Goal: Information Seeking & Learning: Learn about a topic

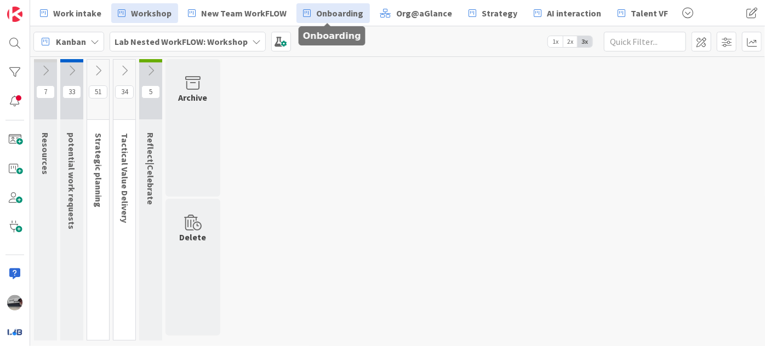
click at [318, 13] on span "Onboarding" at bounding box center [339, 13] width 47 height 13
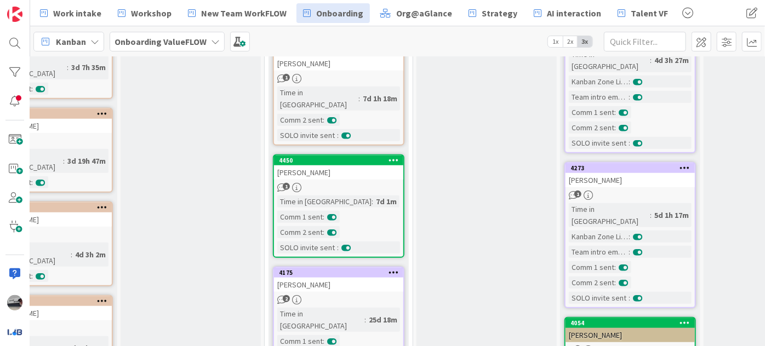
scroll to position [278, 83]
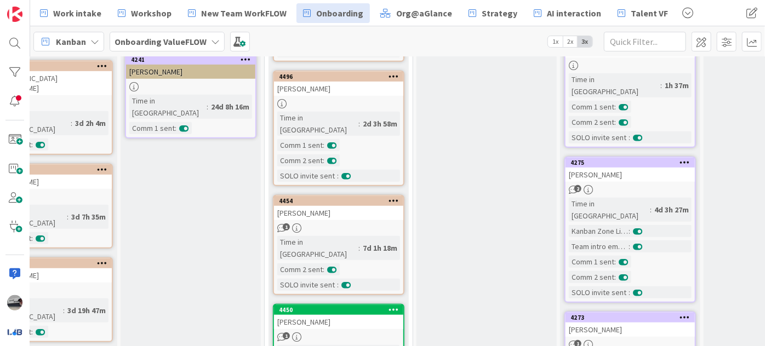
click at [646, 168] on div "[PERSON_NAME]" at bounding box center [629, 175] width 129 height 14
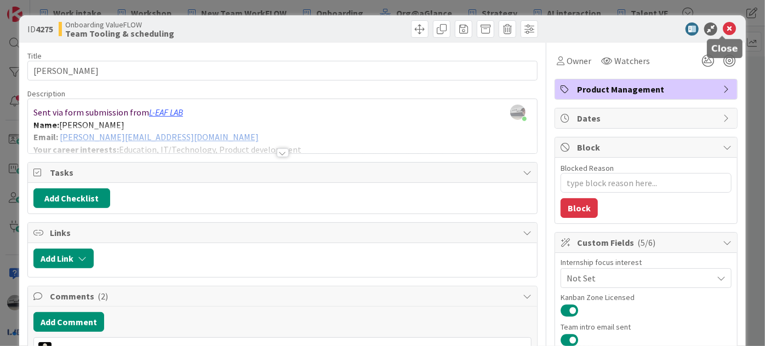
click at [726, 25] on icon at bounding box center [729, 28] width 13 height 13
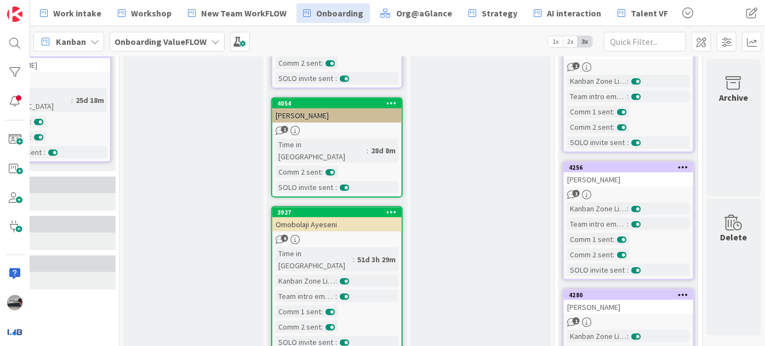
scroll to position [797, 383]
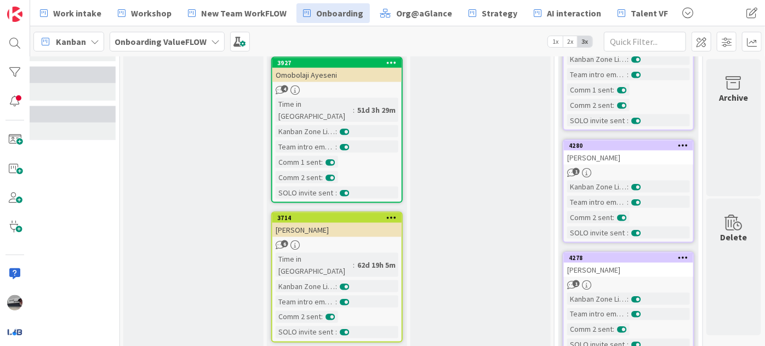
click at [321, 223] on div "[PERSON_NAME]" at bounding box center [336, 230] width 129 height 14
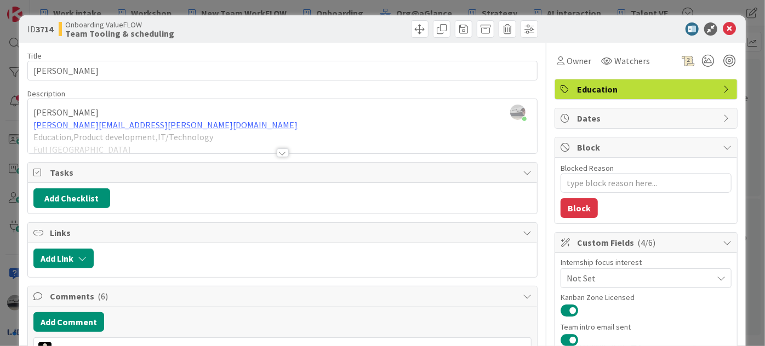
click at [277, 150] on div at bounding box center [283, 152] width 12 height 9
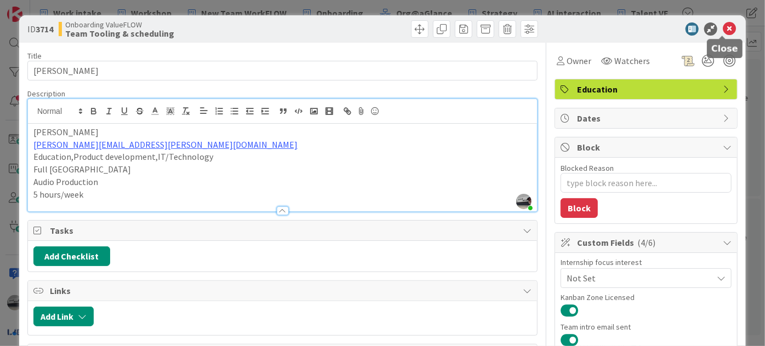
click at [726, 29] on icon at bounding box center [729, 28] width 13 height 13
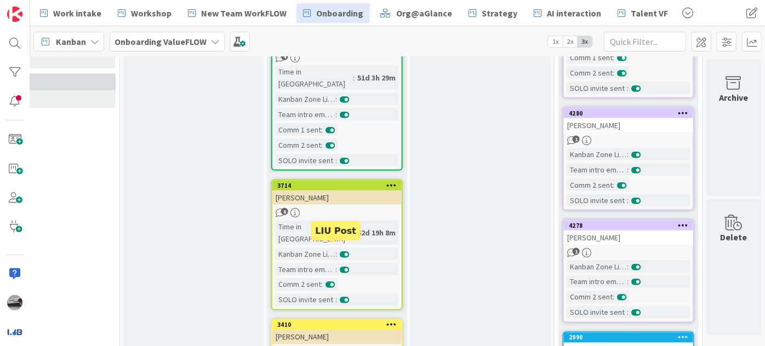
scroll to position [846, 383]
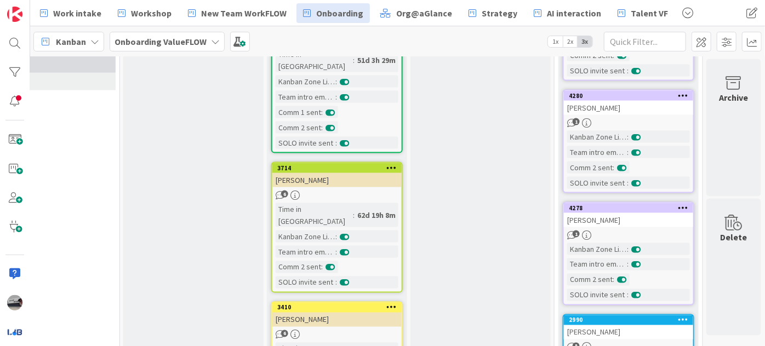
click at [342, 191] on div "6" at bounding box center [336, 195] width 129 height 9
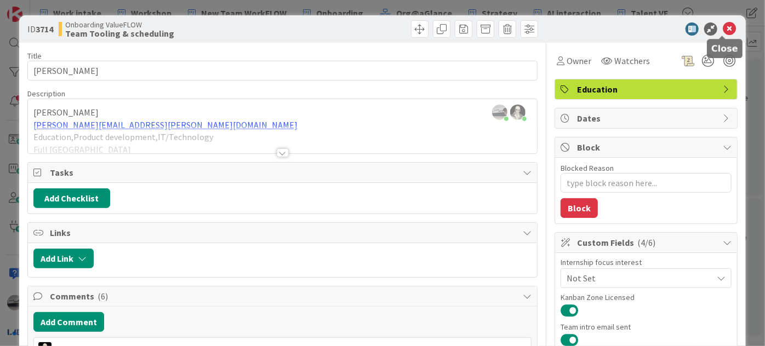
click at [723, 26] on icon at bounding box center [729, 28] width 13 height 13
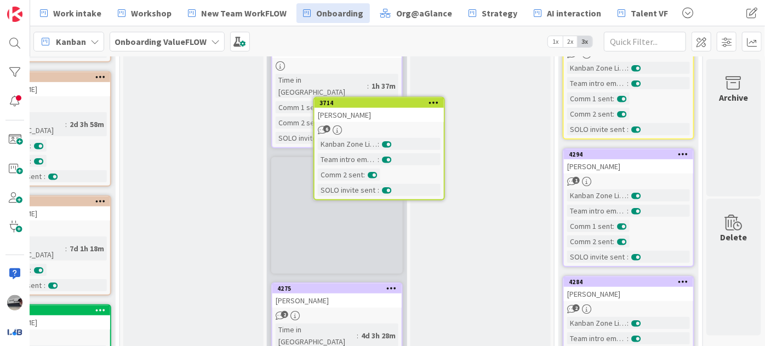
scroll to position [260, 383]
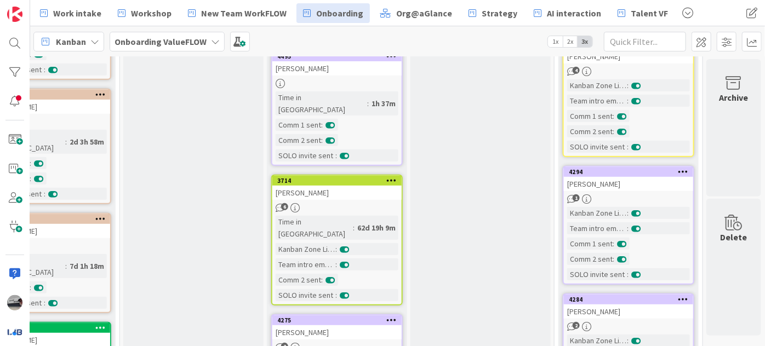
click at [376, 102] on div "Time in [GEOGRAPHIC_DATA] : 1h 37m Comm 1 sent : Comm 2 sent : SOLO invite sent…" at bounding box center [337, 126] width 123 height 70
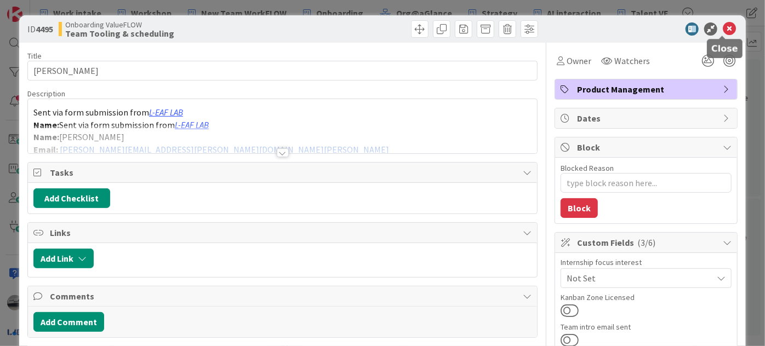
click at [724, 25] on icon at bounding box center [729, 28] width 13 height 13
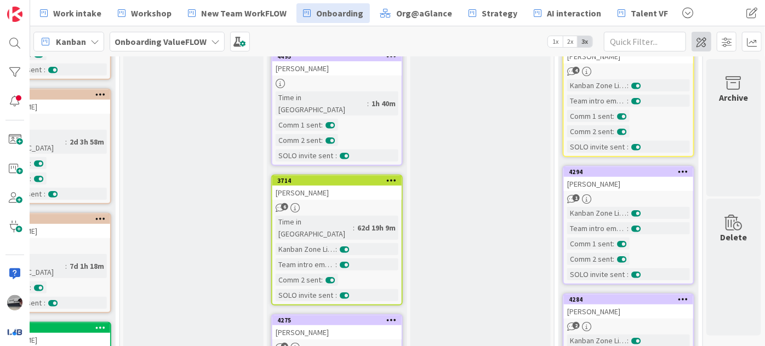
scroll to position [252, 383]
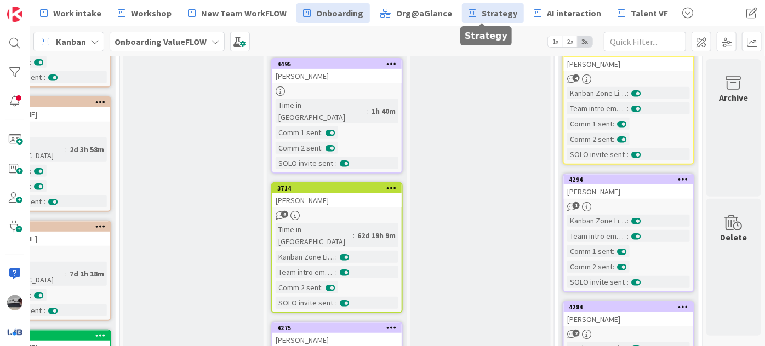
click at [482, 9] on span "Strategy" at bounding box center [500, 13] width 36 height 13
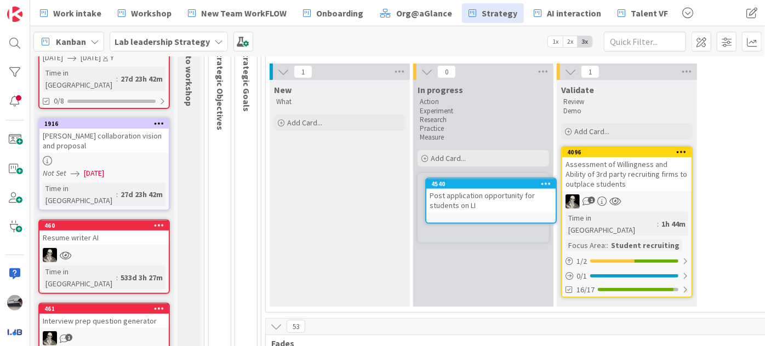
scroll to position [125, 0]
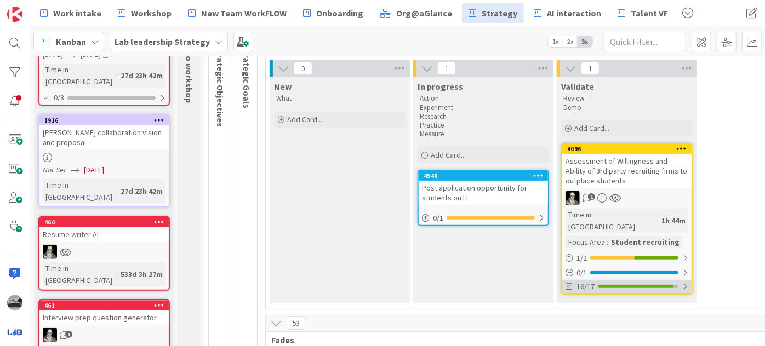
click at [682, 282] on div at bounding box center [685, 286] width 7 height 9
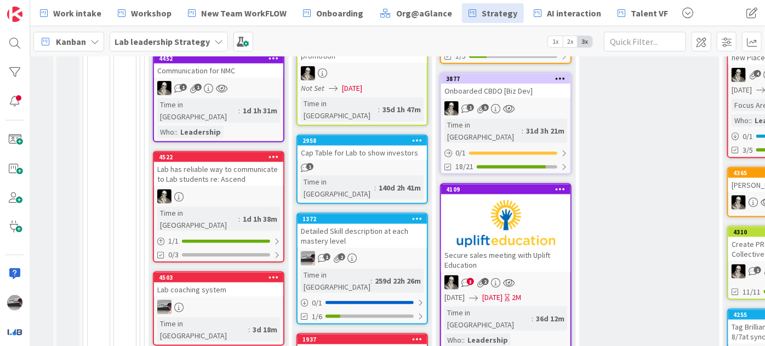
scroll to position [723, 121]
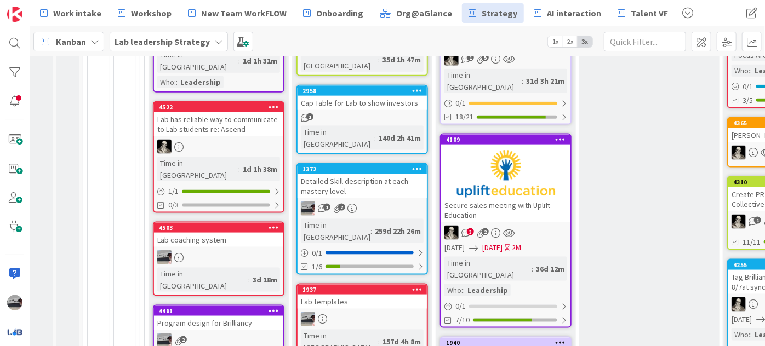
click at [210, 316] on div "Program design for Brilliancy" at bounding box center [218, 323] width 129 height 14
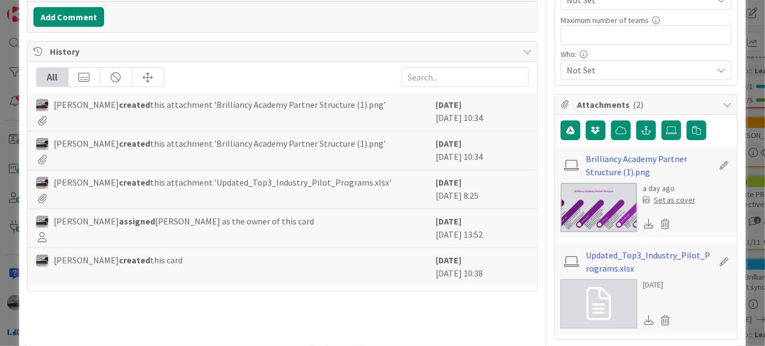
scroll to position [299, 0]
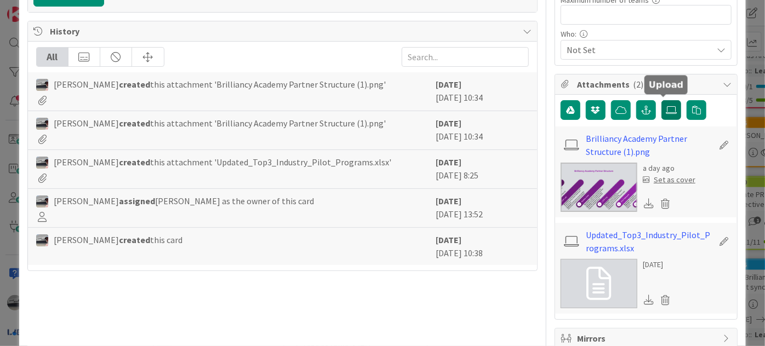
click at [666, 106] on icon at bounding box center [671, 110] width 11 height 9
click at [661, 100] on input "file" at bounding box center [661, 100] width 0 height 0
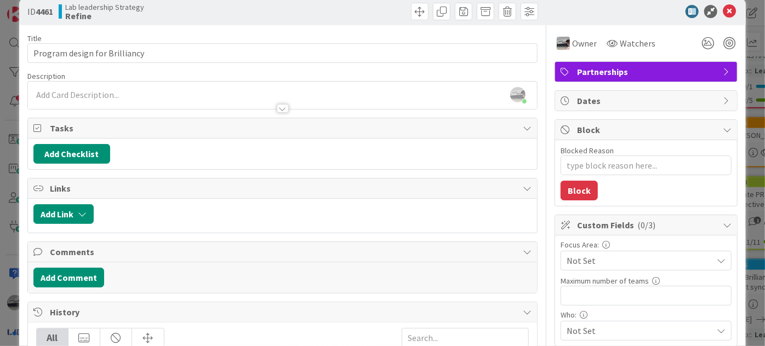
scroll to position [0, 0]
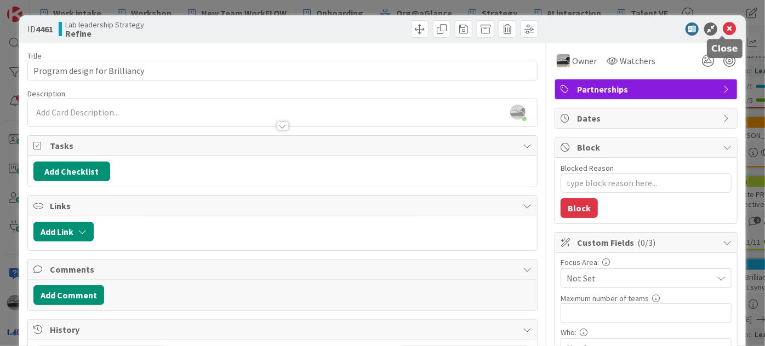
click at [723, 24] on icon at bounding box center [729, 28] width 13 height 13
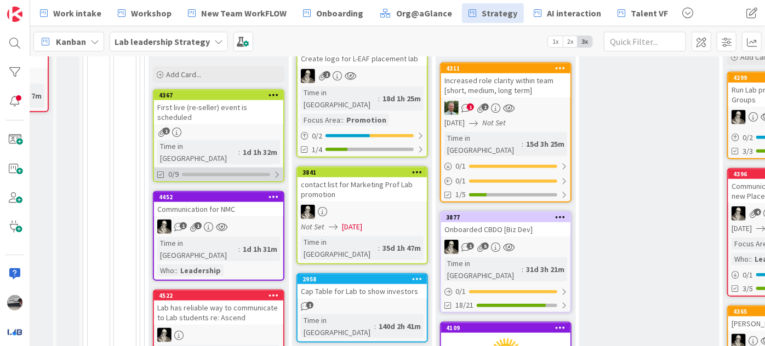
scroll to position [524, 121]
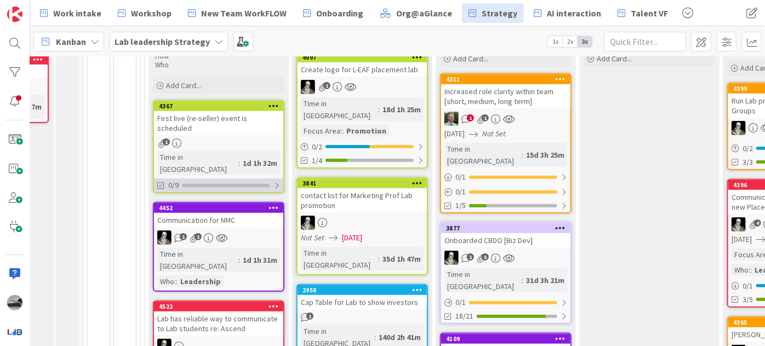
click at [281, 179] on div "0/9" at bounding box center [218, 186] width 129 height 14
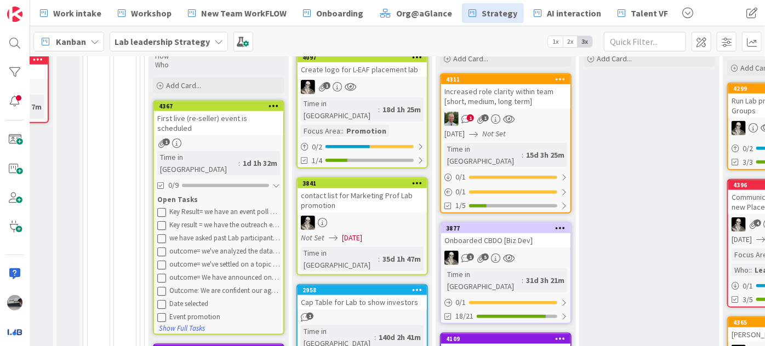
click at [230, 111] on div "First live (re-seller) event is scheduled" at bounding box center [218, 123] width 129 height 24
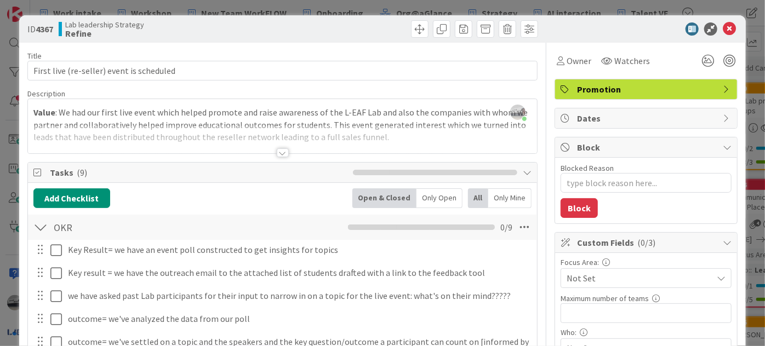
click at [283, 155] on div at bounding box center [283, 152] width 12 height 9
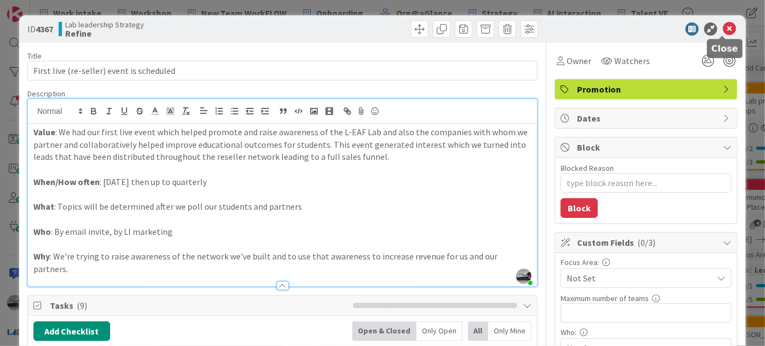
click at [723, 28] on icon at bounding box center [729, 28] width 13 height 13
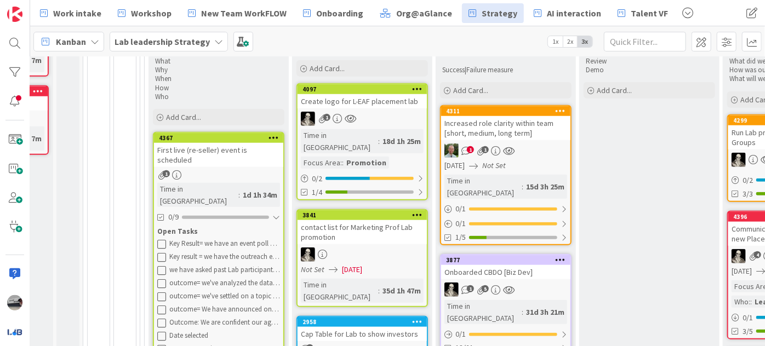
scroll to position [524, 121]
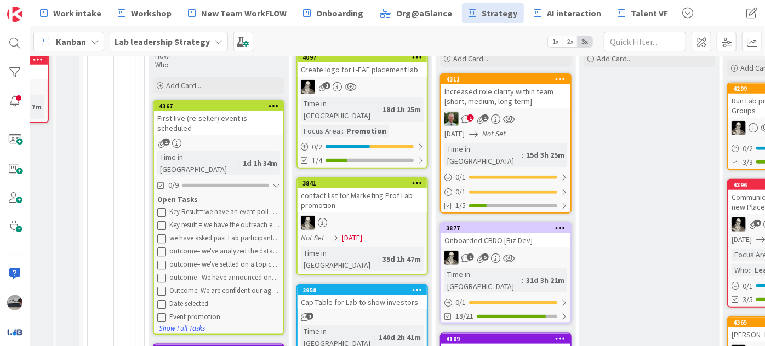
click at [245, 111] on div "First live (re-seller) event is scheduled" at bounding box center [218, 123] width 129 height 24
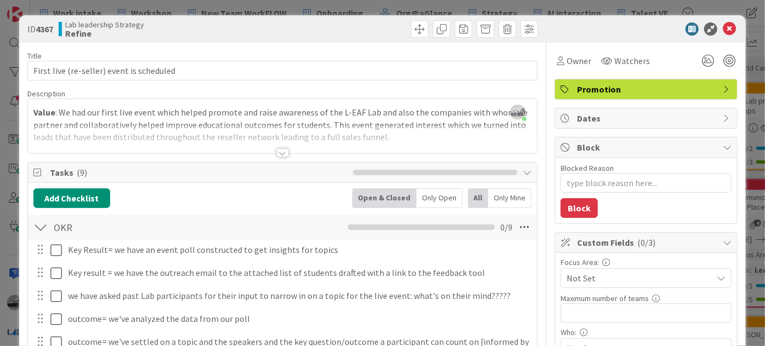
click at [277, 154] on div at bounding box center [283, 152] width 12 height 9
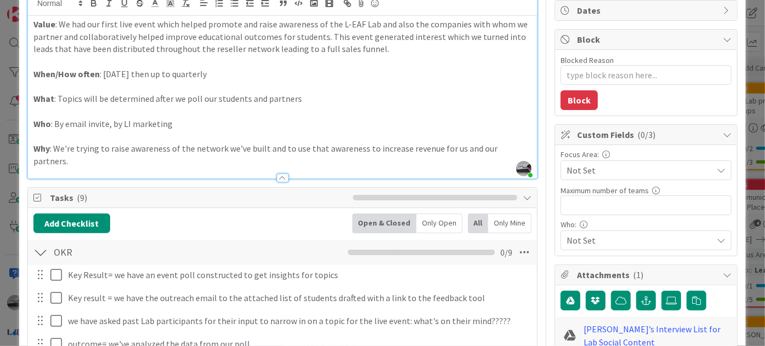
scroll to position [49, 0]
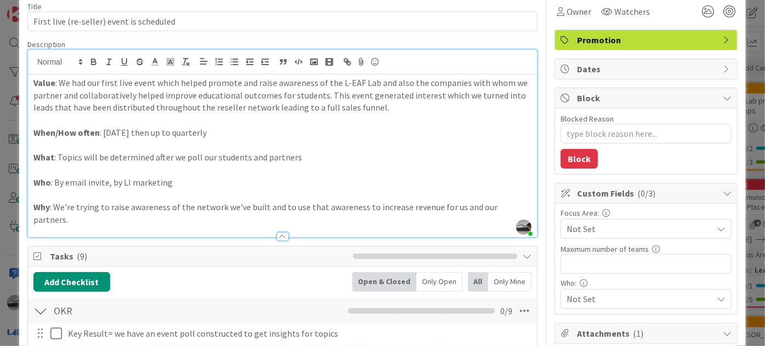
drag, startPoint x: 104, startPoint y: 129, endPoint x: 265, endPoint y: 130, distance: 161.1
click at [265, 130] on p "When/How often : [DATE] then up to quarterly" at bounding box center [282, 133] width 498 height 13
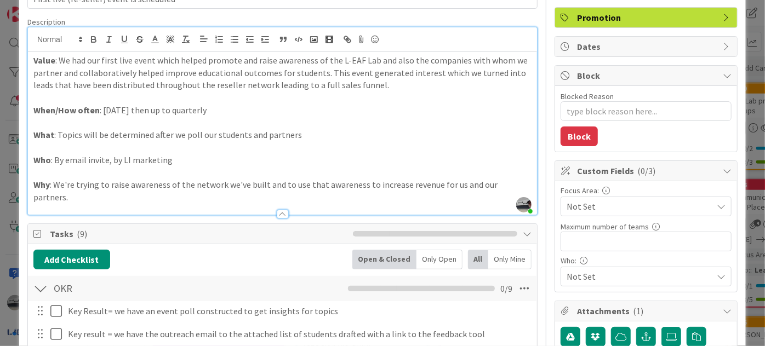
scroll to position [0, 0]
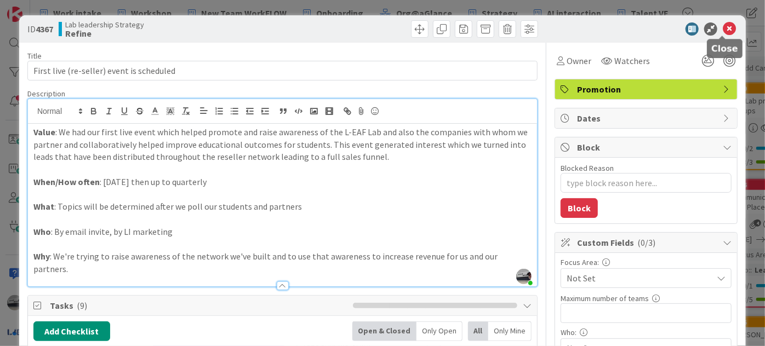
click at [723, 28] on icon at bounding box center [729, 28] width 13 height 13
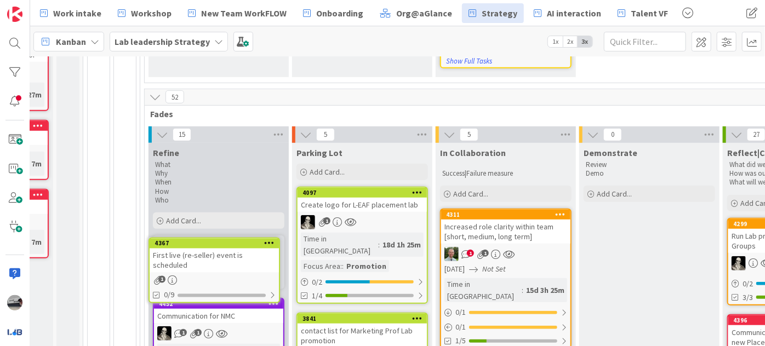
scroll to position [393, 121]
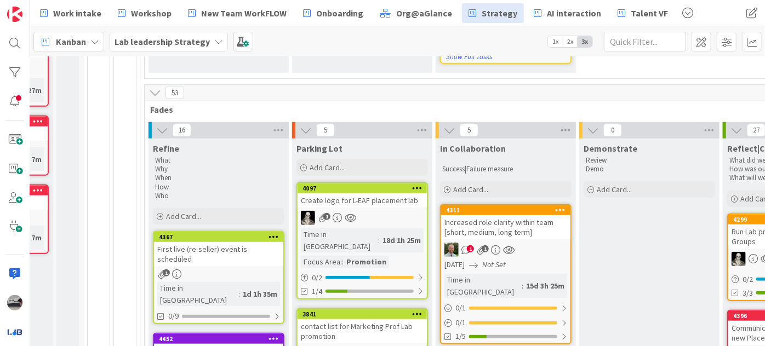
click at [253, 242] on div "First live (re-seller) event is scheduled" at bounding box center [218, 254] width 129 height 24
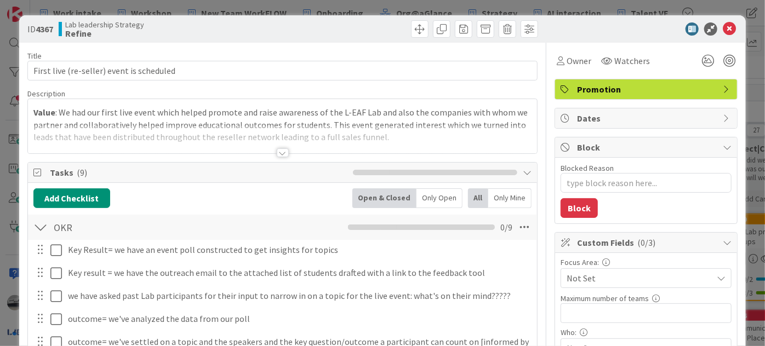
type textarea "x"
click at [278, 151] on div at bounding box center [283, 152] width 12 height 9
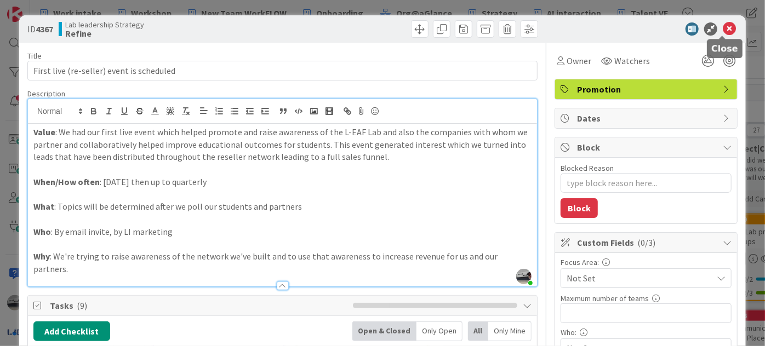
click at [724, 24] on icon at bounding box center [729, 28] width 13 height 13
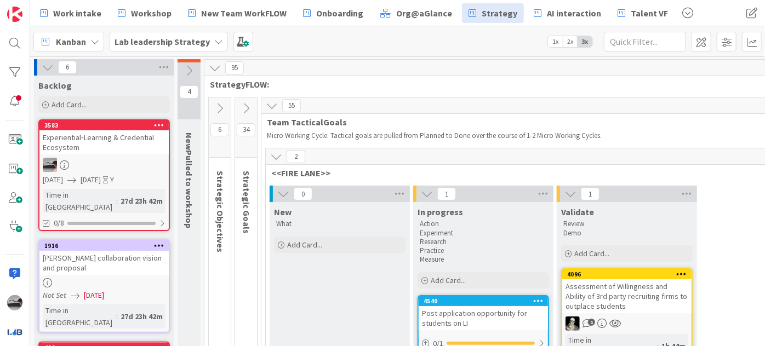
click at [254, 112] on button at bounding box center [246, 108] width 22 height 16
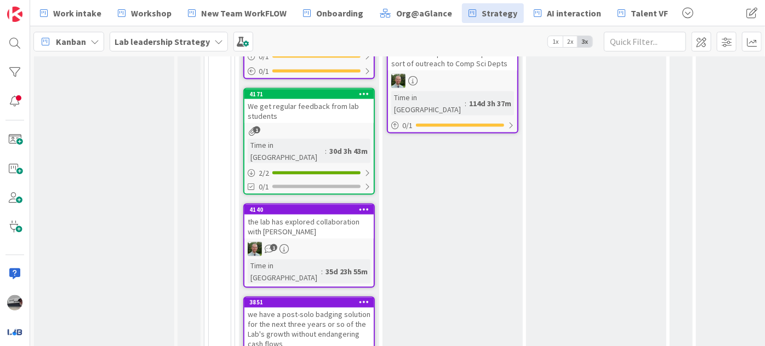
scroll to position [946, 0]
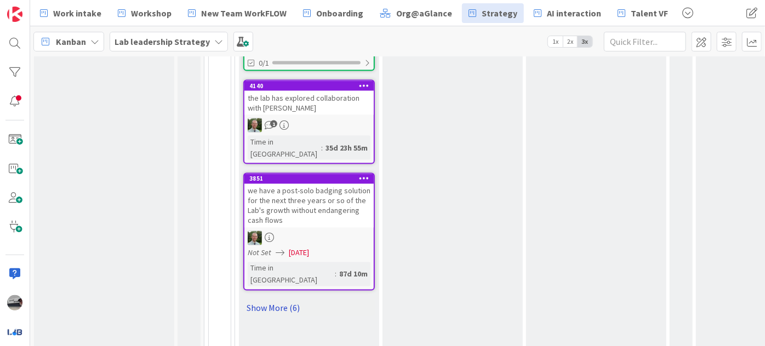
click at [276, 300] on link "Show More (6)" at bounding box center [308, 309] width 131 height 18
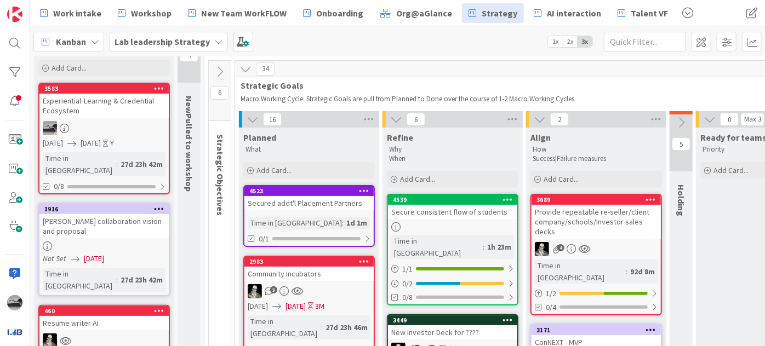
scroll to position [0, 0]
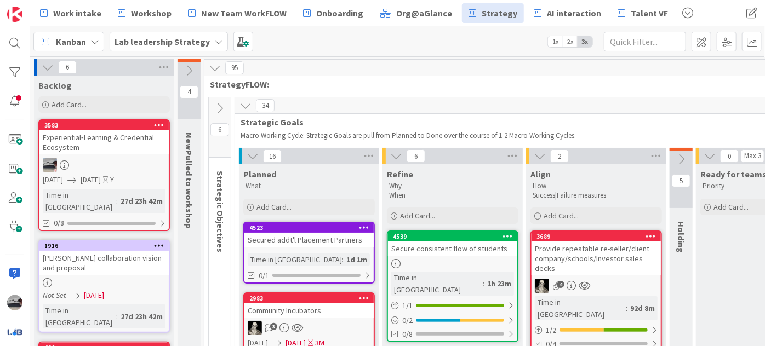
click at [222, 109] on icon at bounding box center [220, 108] width 12 height 12
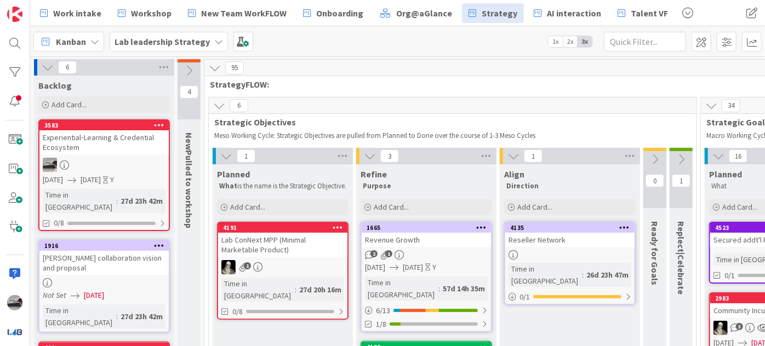
click at [675, 154] on icon at bounding box center [681, 159] width 12 height 12
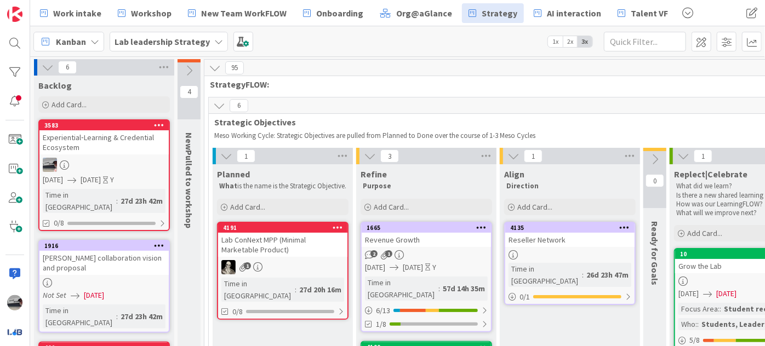
click at [654, 156] on icon at bounding box center [655, 159] width 12 height 12
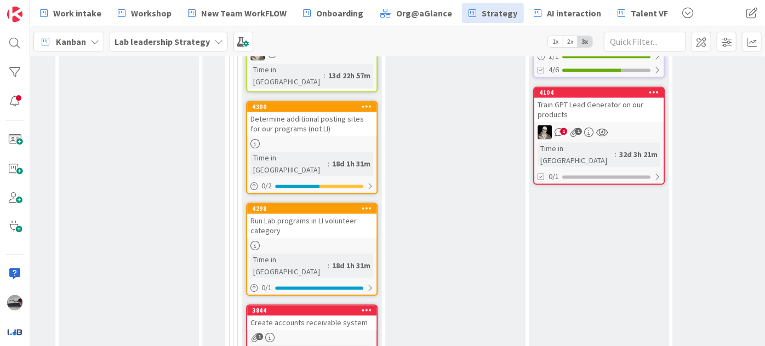
scroll to position [1144, 1481]
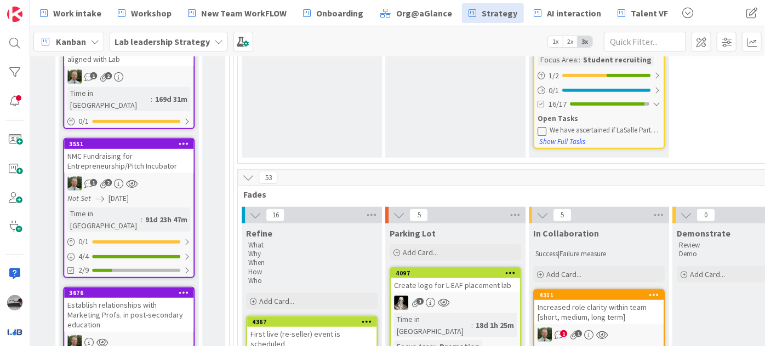
scroll to position [448, 1481]
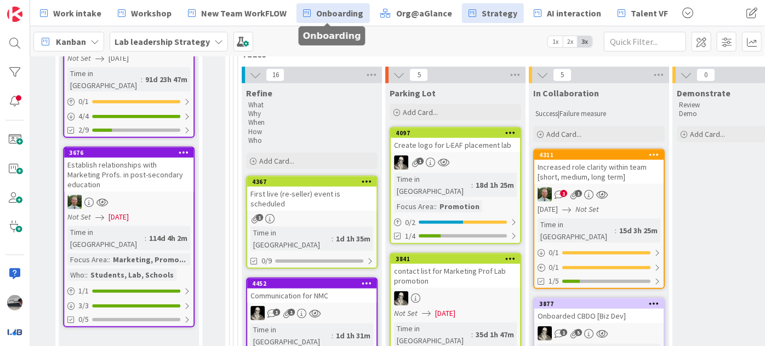
click at [333, 17] on span "Onboarding" at bounding box center [339, 13] width 47 height 13
